Goal: Task Accomplishment & Management: Use online tool/utility

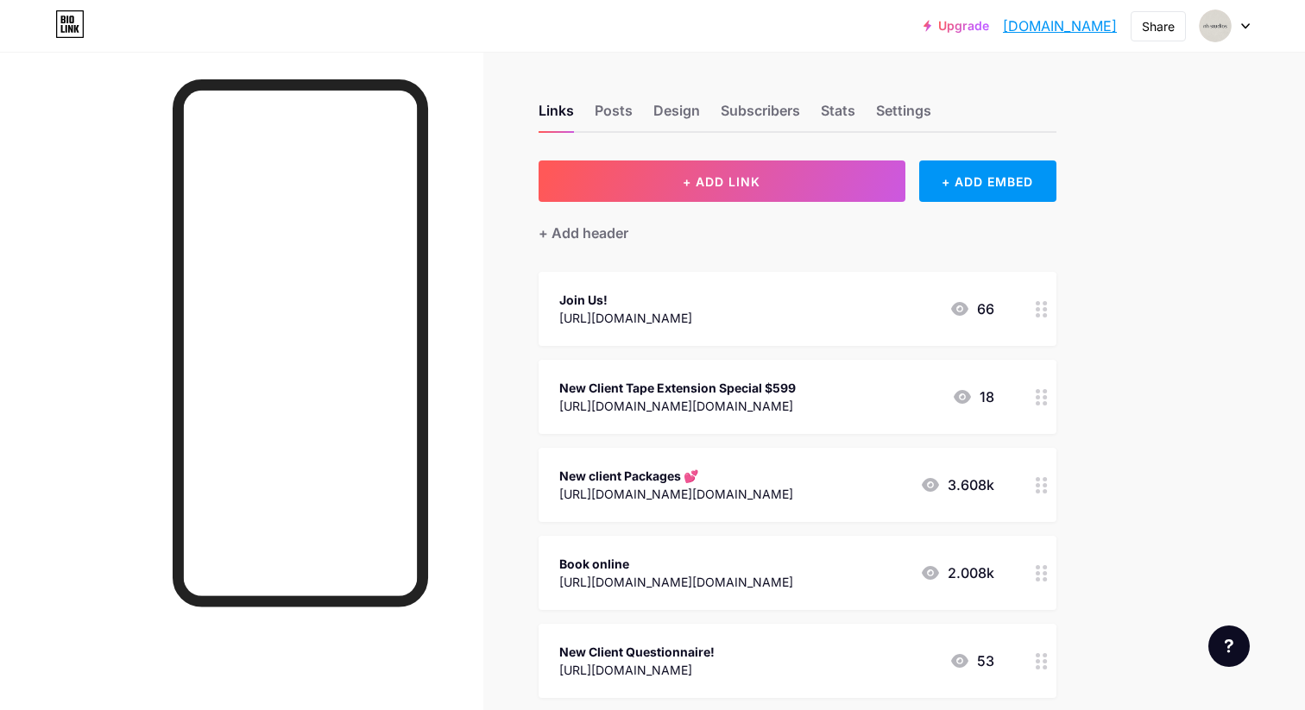
click at [788, 286] on div "Join Us! [URL][DOMAIN_NAME] 66" at bounding box center [797, 309] width 518 height 74
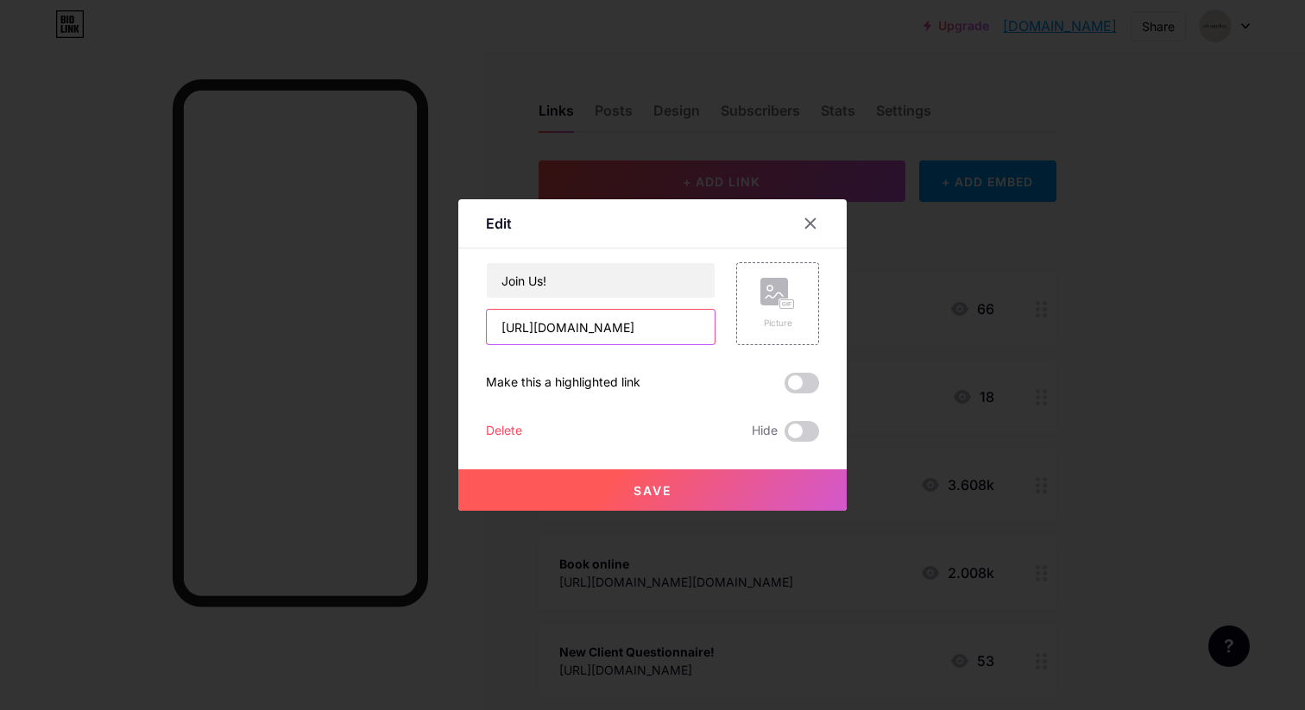
click at [580, 321] on input "[URL][DOMAIN_NAME]" at bounding box center [601, 327] width 228 height 35
paste input "[DOMAIN_NAME][URL]"
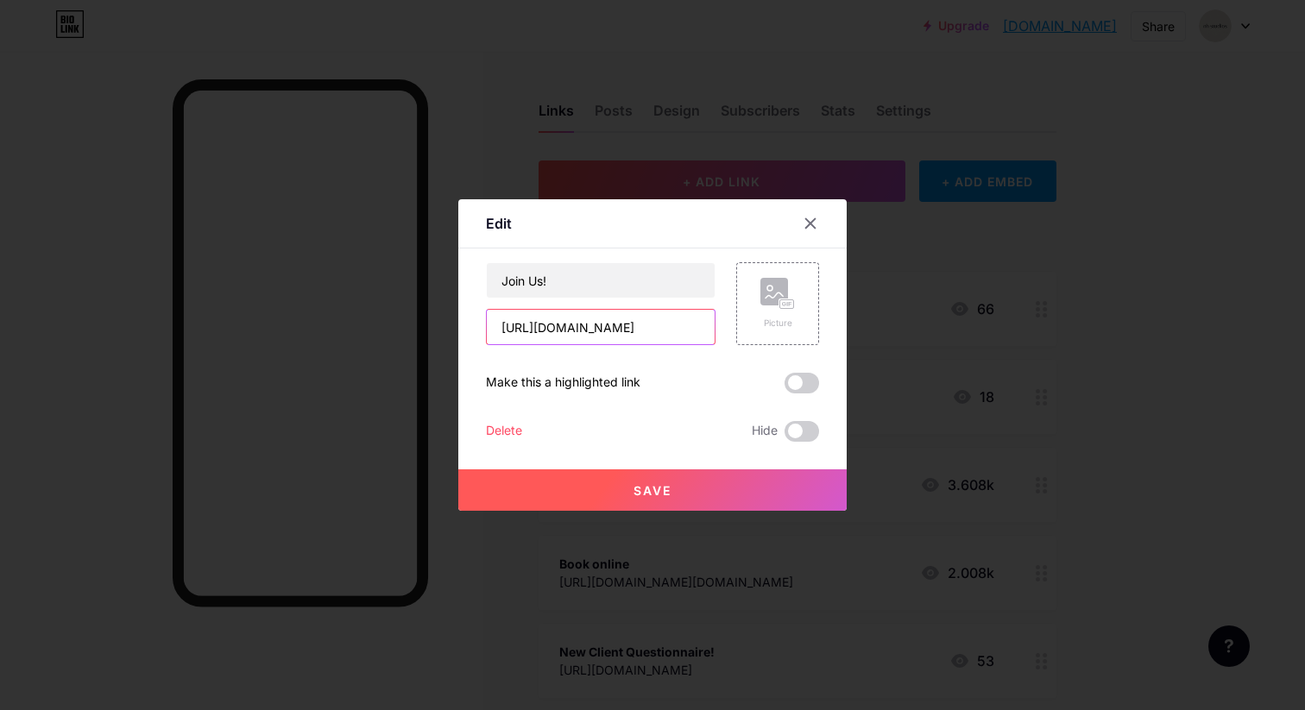
type input "[URL][DOMAIN_NAME]"
click at [665, 478] on button "Save" at bounding box center [652, 489] width 388 height 41
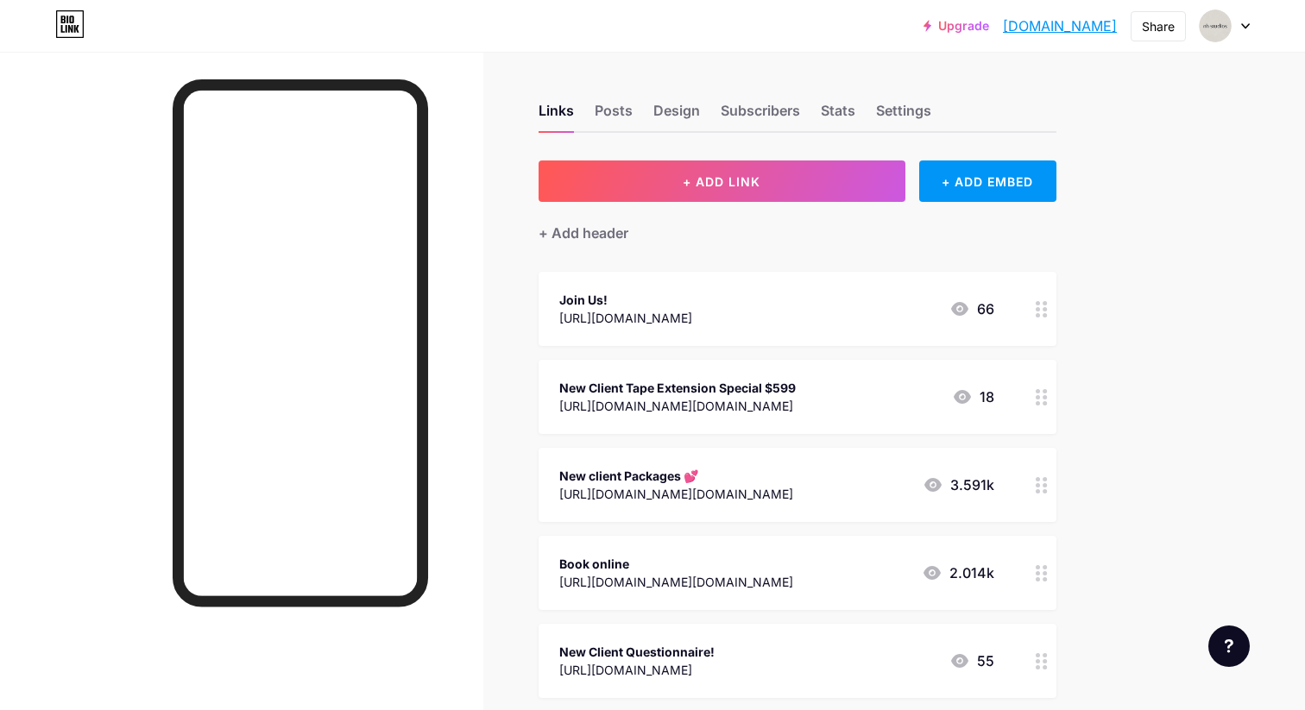
click at [1032, 296] on div at bounding box center [1041, 309] width 29 height 74
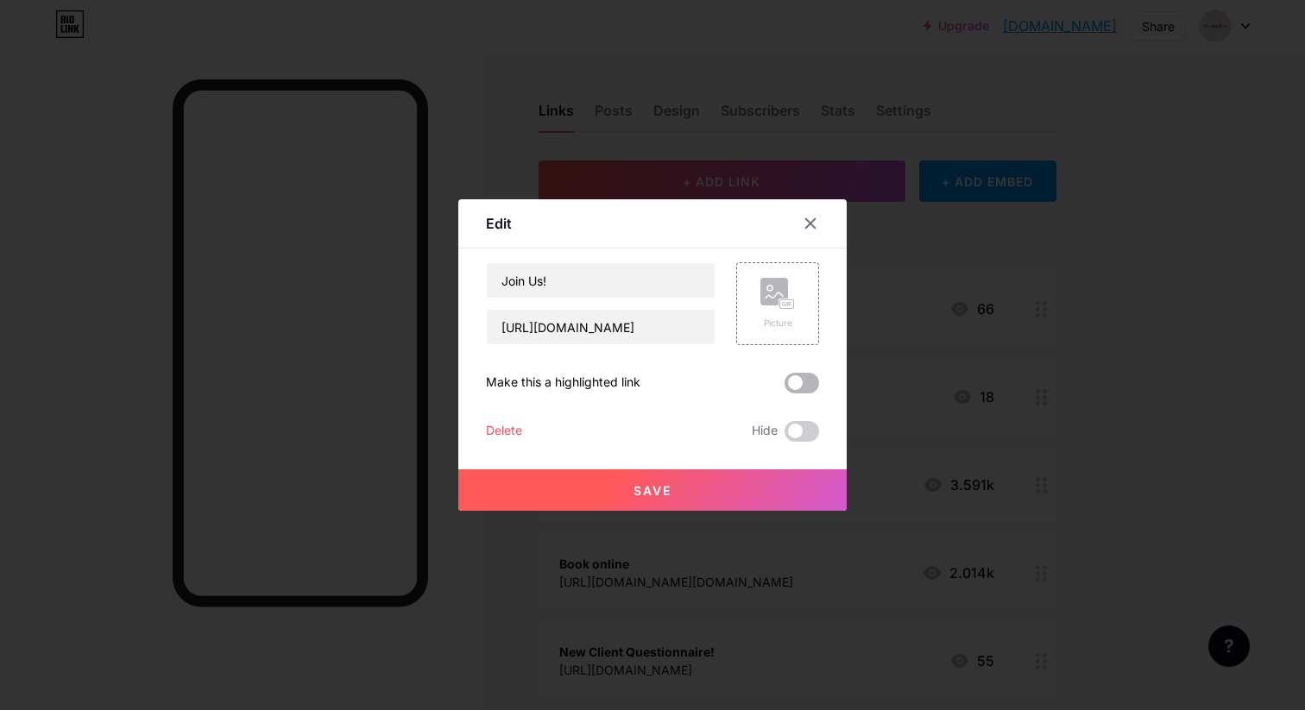
click at [794, 374] on span at bounding box center [801, 383] width 35 height 21
click at [784, 387] on input "checkbox" at bounding box center [784, 387] width 0 height 0
click at [691, 481] on button "Save" at bounding box center [652, 489] width 388 height 41
